Goal: Transaction & Acquisition: Purchase product/service

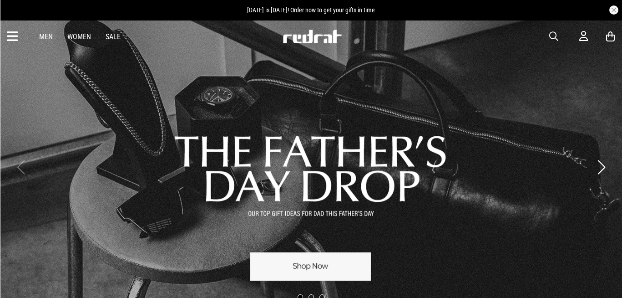
click at [554, 32] on span "button" at bounding box center [553, 36] width 9 height 11
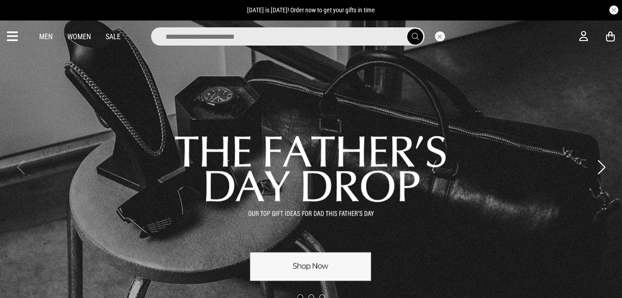
click at [333, 36] on input "search" at bounding box center [288, 36] width 274 height 18
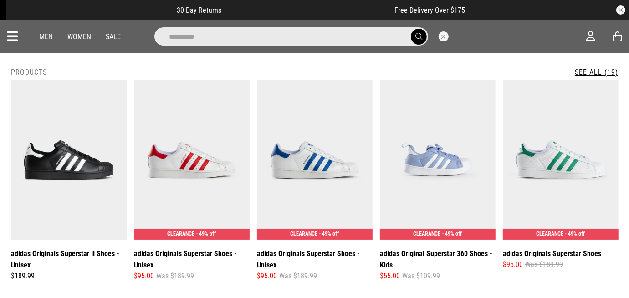
type input "*********"
click at [411, 29] on button "submit" at bounding box center [419, 37] width 16 height 16
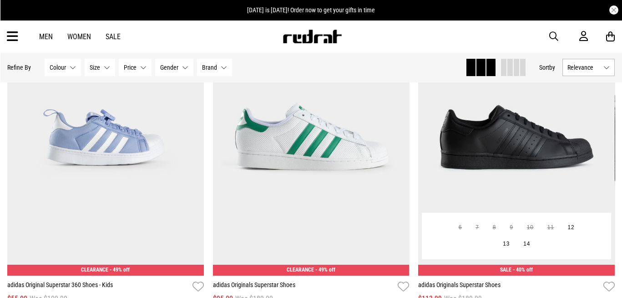
scroll to position [491, 0]
drag, startPoint x: 430, startPoint y: 131, endPoint x: 479, endPoint y: 158, distance: 56.5
click at [479, 158] on img at bounding box center [516, 137] width 197 height 275
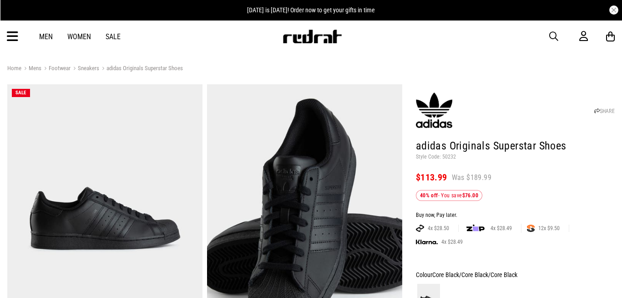
click at [448, 154] on p "Style Code: 50232" at bounding box center [515, 156] width 199 height 7
click at [447, 154] on p "Style Code: 50232" at bounding box center [515, 156] width 199 height 7
copy p "50232"
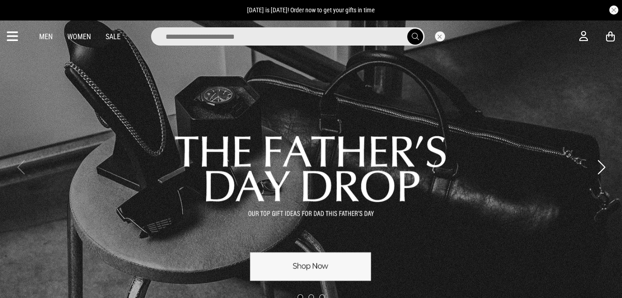
click at [303, 37] on input "search" at bounding box center [288, 36] width 274 height 18
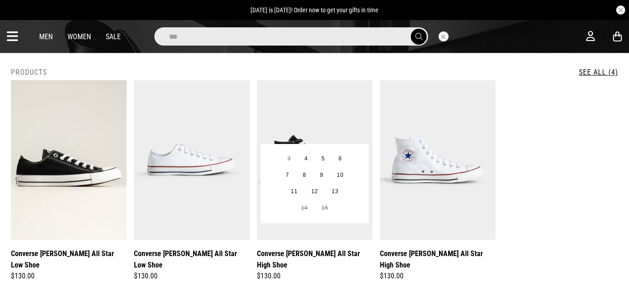
type input "***"
click at [301, 108] on img at bounding box center [315, 159] width 116 height 159
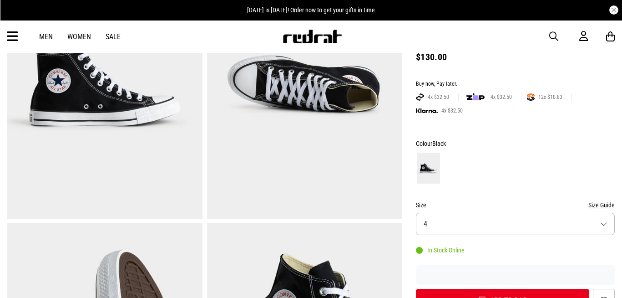
scroll to position [134, 0]
